Goal: Task Accomplishment & Management: Use online tool/utility

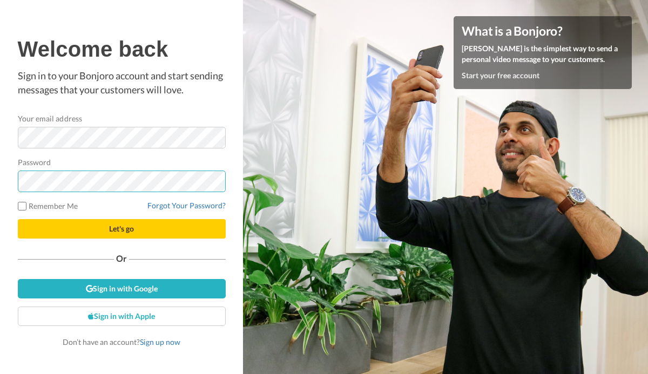
click at [18, 219] on button "Let's go" at bounding box center [122, 228] width 208 height 19
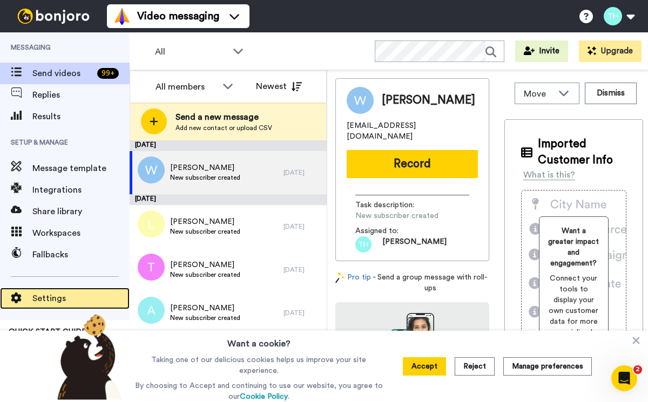
click at [51, 299] on span "Settings" at bounding box center [80, 298] width 97 height 13
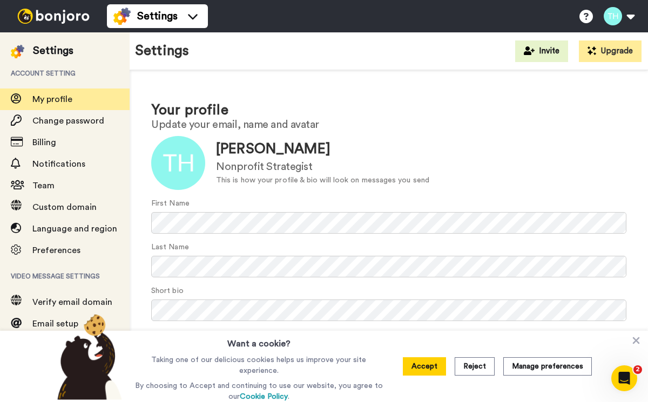
scroll to position [43, 0]
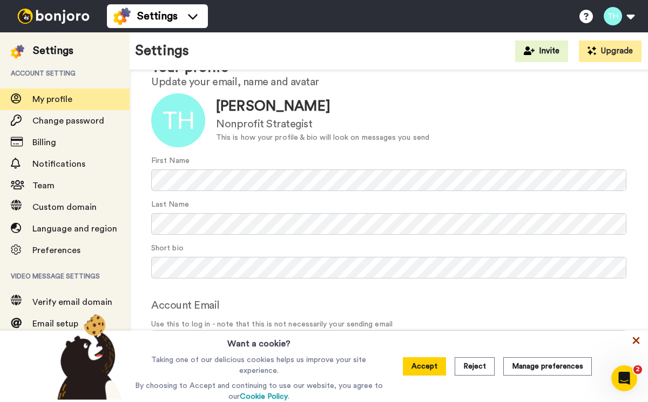
click at [640, 341] on icon at bounding box center [636, 340] width 11 height 11
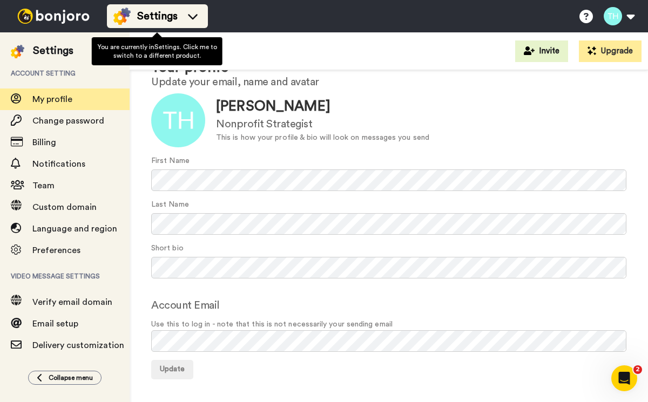
click at [198, 18] on icon at bounding box center [192, 16] width 17 height 11
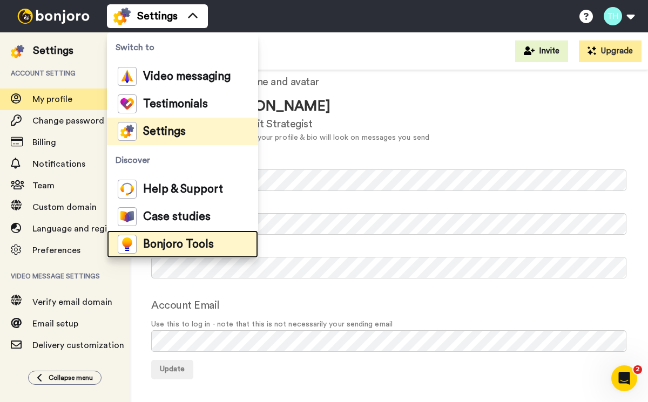
click at [139, 247] on div "Bonjoro Tools" at bounding box center [166, 244] width 96 height 19
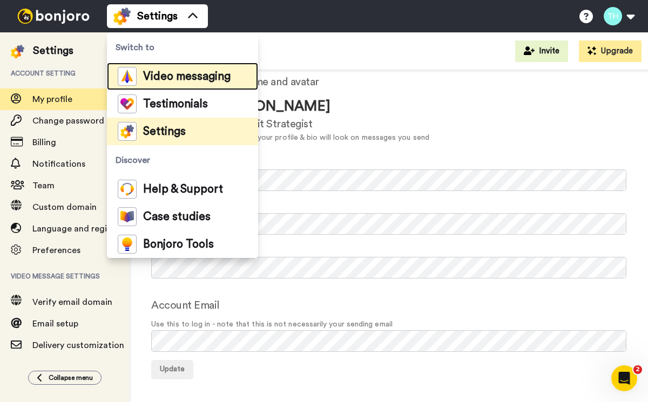
click at [158, 77] on span "Video messaging" at bounding box center [186, 76] width 87 height 11
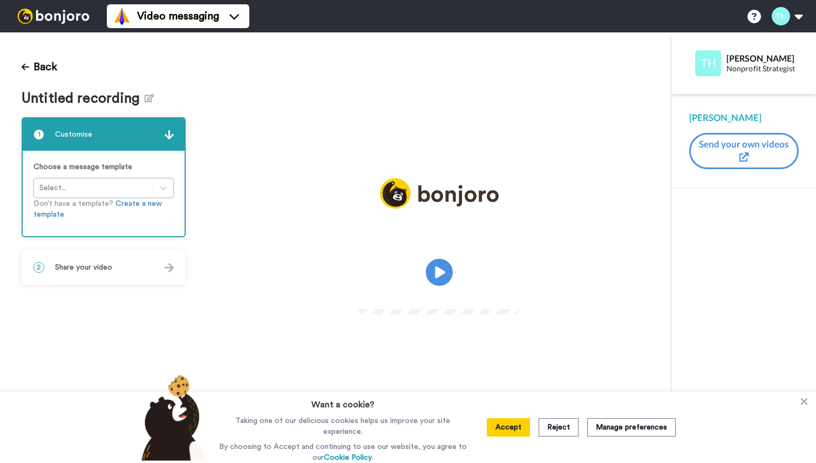
click at [104, 182] on div "Choose a message template Select... Don’t have a template? Create a new template" at bounding box center [104, 193] width 162 height 85
click at [99, 190] on div "Choose a message template Select... Don’t have a template? Create a new template" at bounding box center [104, 193] width 162 height 85
click at [170, 188] on div "Choose a message template Select... Don’t have a template? Create a new template" at bounding box center [104, 193] width 162 height 85
click at [140, 101] on span "Untitled recording" at bounding box center [83, 99] width 123 height 16
click at [145, 100] on icon at bounding box center [149, 98] width 9 height 8
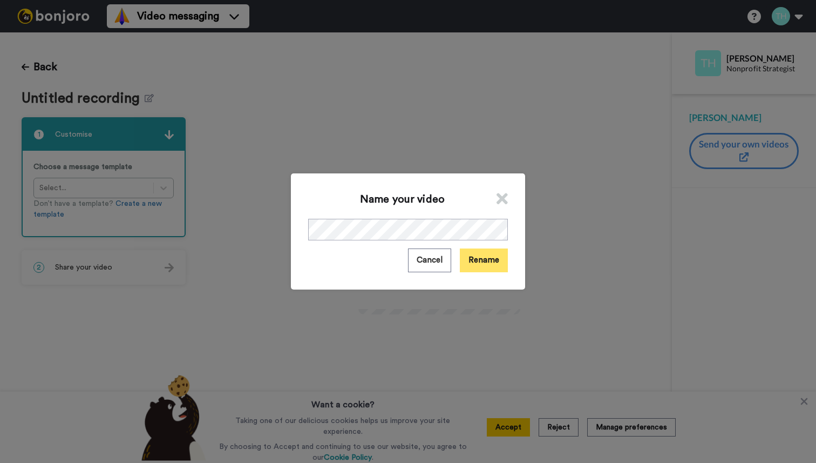
click at [488, 251] on button "Rename" at bounding box center [484, 259] width 48 height 23
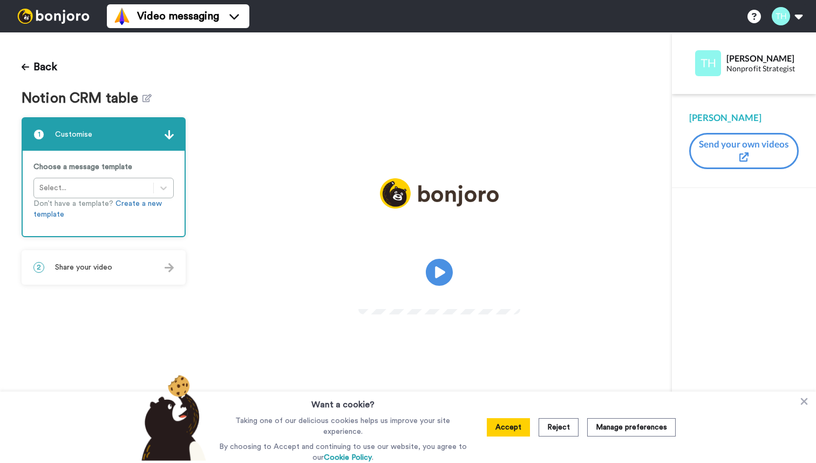
click at [120, 264] on div "2 Share your video" at bounding box center [104, 267] width 162 height 32
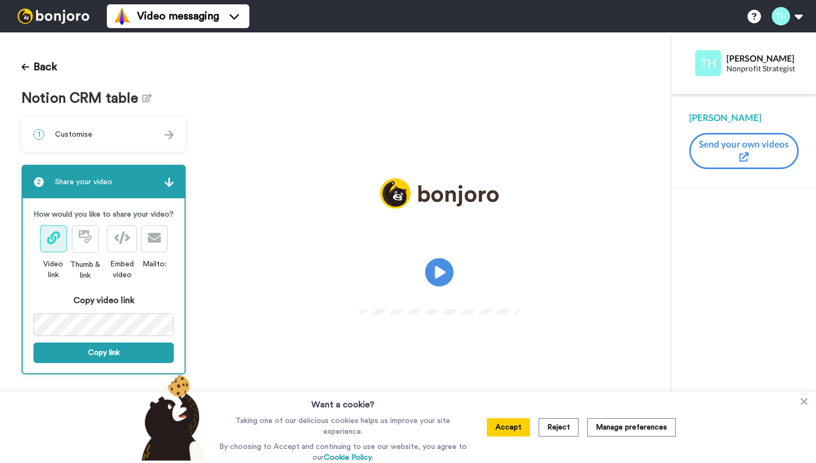
click at [443, 272] on icon "Play/Pause" at bounding box center [439, 272] width 29 height 51
click at [560, 425] on button "Reject" at bounding box center [559, 427] width 40 height 18
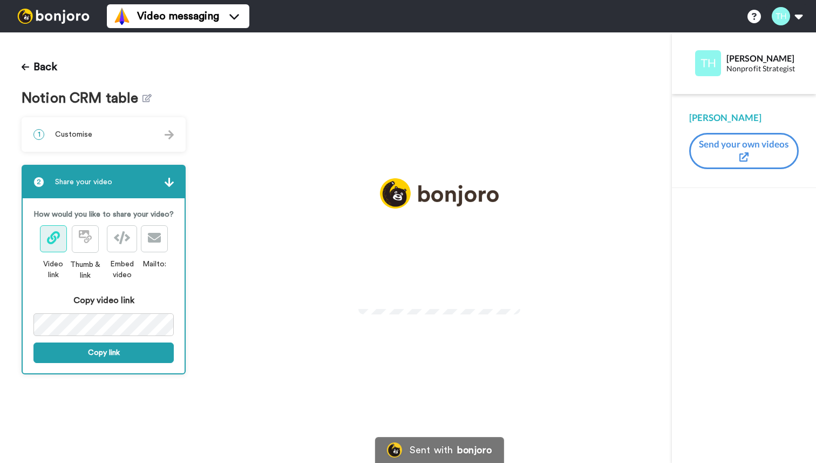
click at [461, 292] on video at bounding box center [439, 270] width 162 height 81
click at [439, 276] on icon "Play/Pause" at bounding box center [439, 272] width 29 height 51
click at [428, 303] on video at bounding box center [439, 270] width 162 height 81
click at [54, 232] on icon at bounding box center [53, 237] width 13 height 13
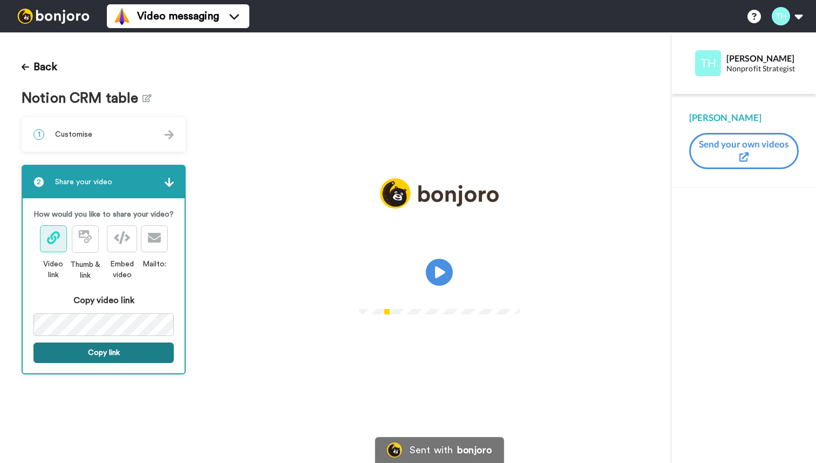
click at [115, 355] on button "Copy link" at bounding box center [103, 352] width 140 height 21
